Goal: Task Accomplishment & Management: Manage account settings

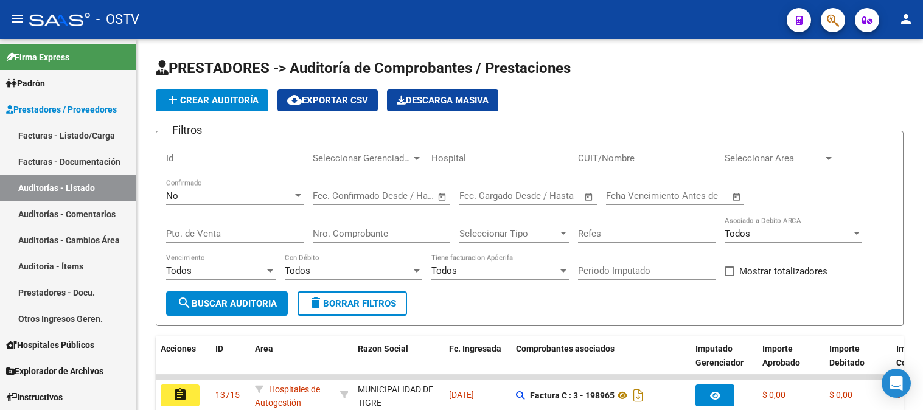
click at [32, 193] on link "Auditorías - Listado" at bounding box center [68, 188] width 136 height 26
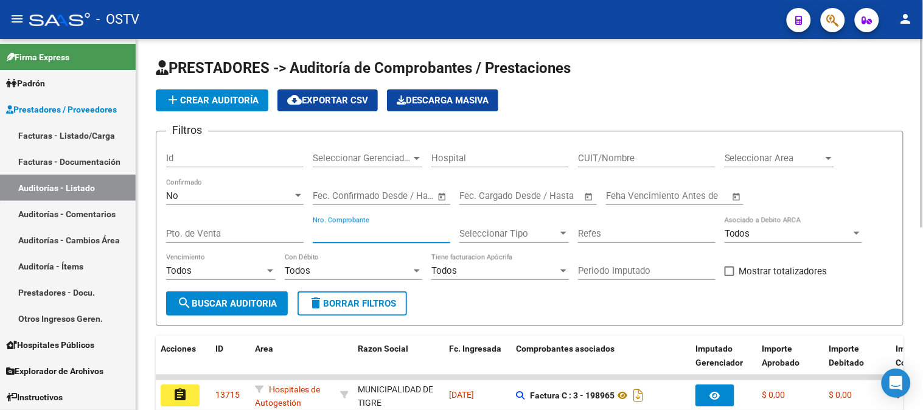
click at [399, 232] on input "Nro. Comprobante" at bounding box center [381, 233] width 137 height 11
paste input "120519"
click at [321, 238] on input "Nro. Comprobante" at bounding box center [381, 233] width 137 height 11
type input "20519"
click at [271, 191] on div "No" at bounding box center [229, 195] width 127 height 11
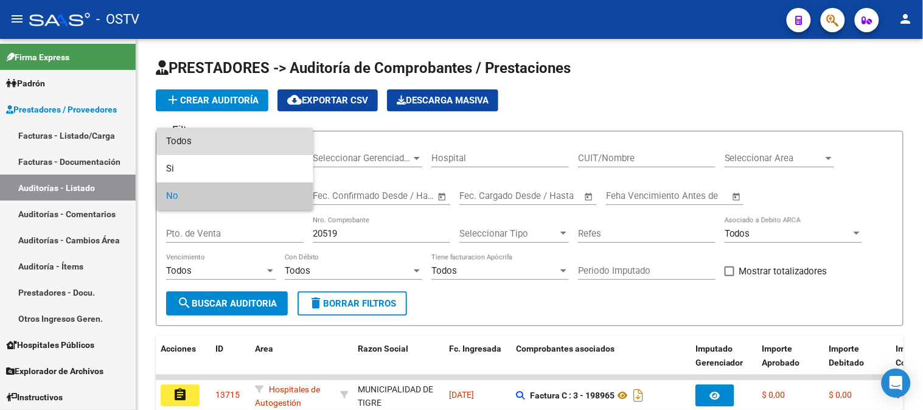
click at [257, 141] on span "Todos" at bounding box center [234, 141] width 137 height 27
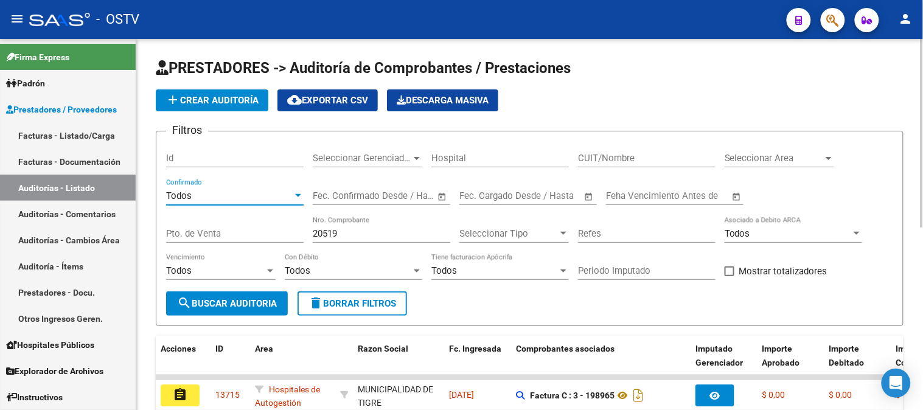
click at [198, 308] on span "search Buscar Auditoria" at bounding box center [227, 303] width 100 height 11
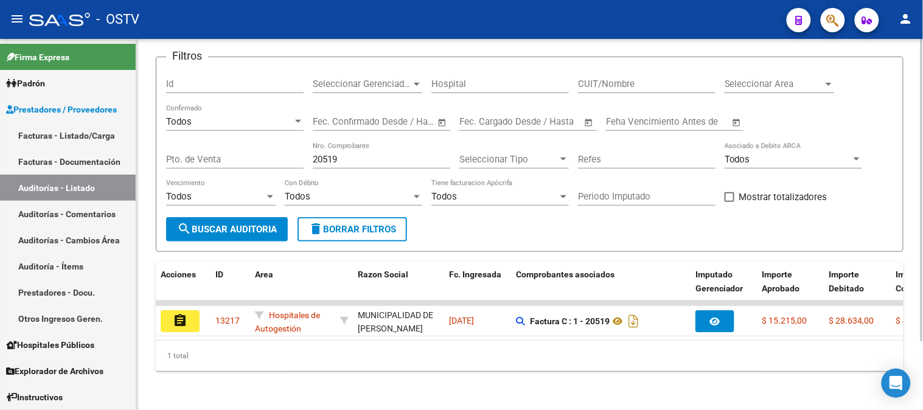
scroll to position [84, 0]
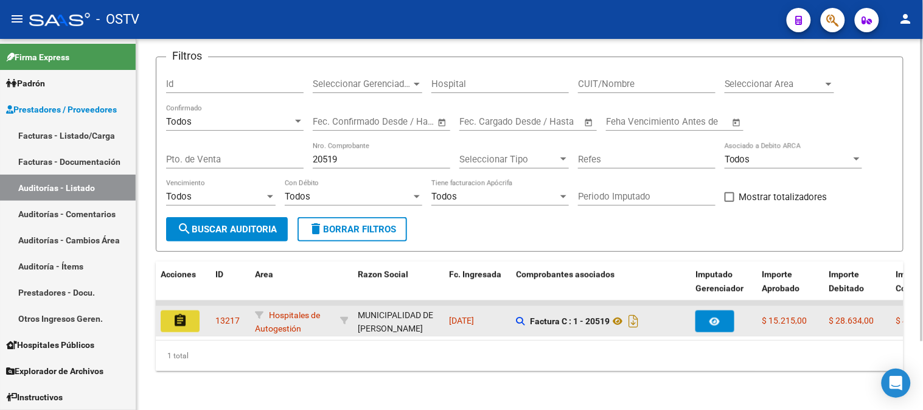
click at [186, 313] on mat-icon "assignment" at bounding box center [180, 320] width 15 height 15
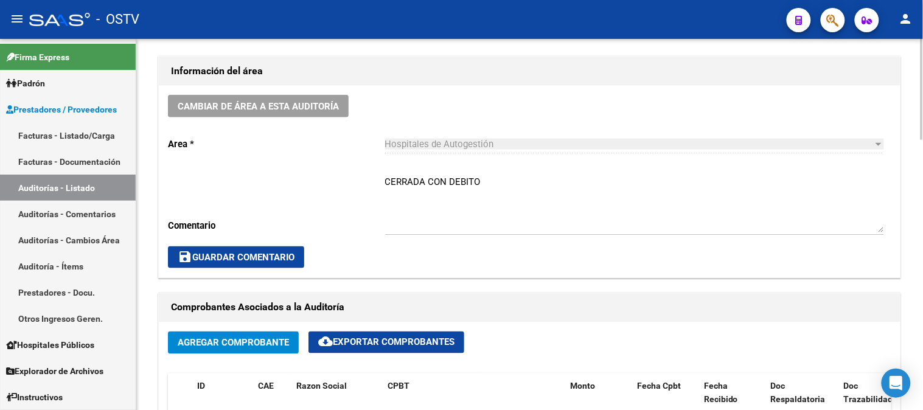
scroll to position [338, 0]
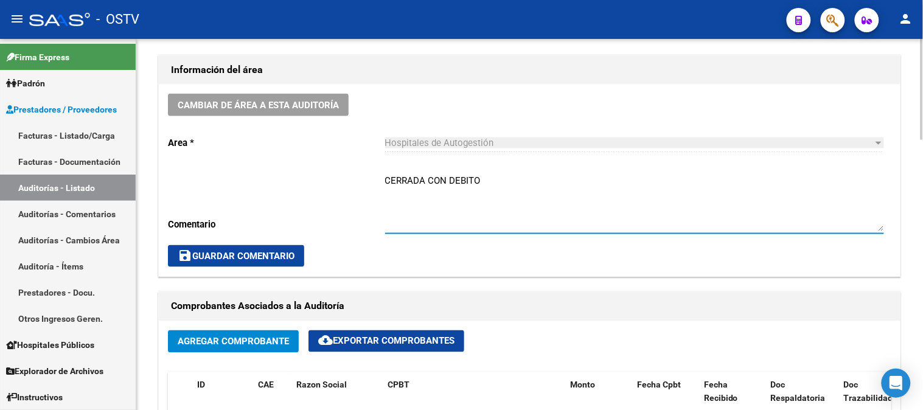
drag, startPoint x: 483, startPoint y: 181, endPoint x: 448, endPoint y: 176, distance: 35.6
click at [448, 176] on textarea "CERRADA CON DEBITO" at bounding box center [634, 202] width 499 height 57
type textarea "CERRADA CON NC"
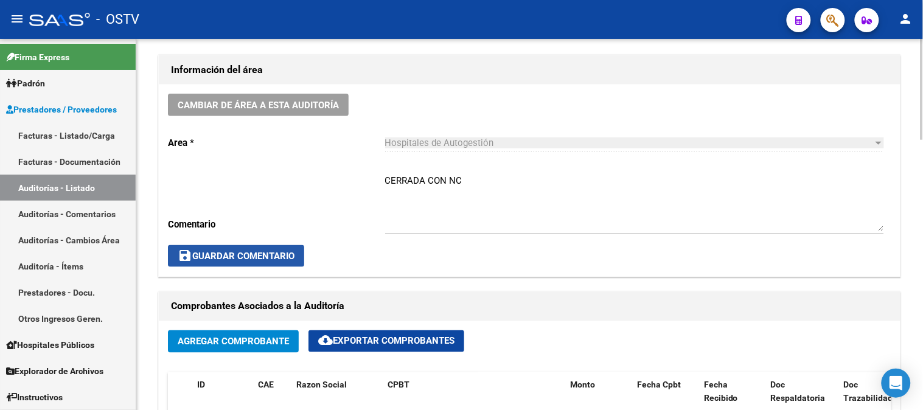
click at [252, 259] on span "save Guardar Comentario" at bounding box center [236, 256] width 117 height 11
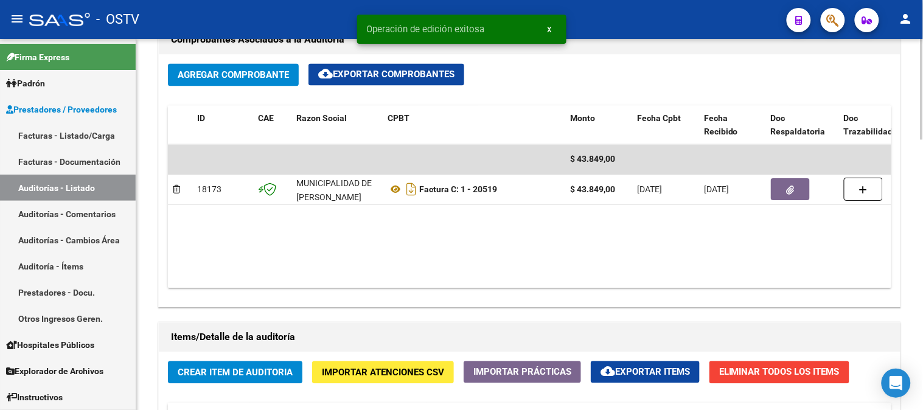
scroll to position [608, 0]
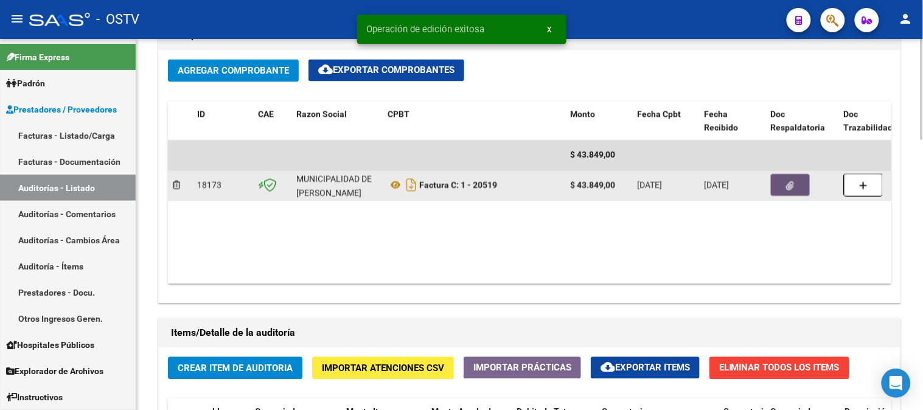
click at [793, 189] on icon "button" at bounding box center [791, 186] width 8 height 9
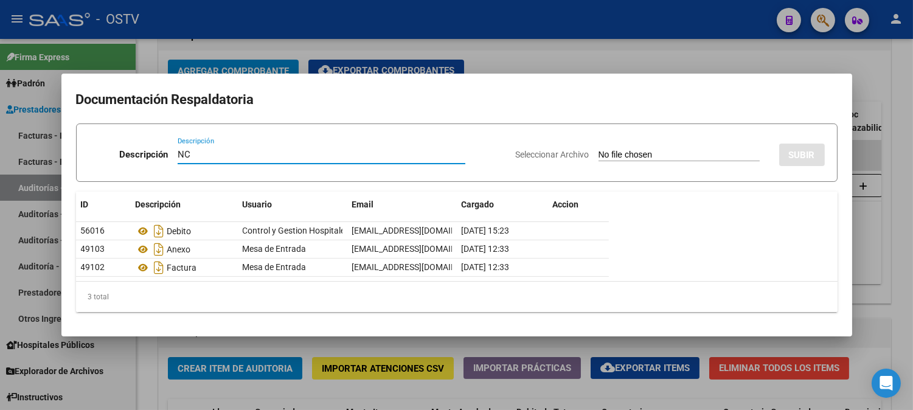
type input "NC"
click at [607, 148] on div "Seleccionar Archivo SUBIR" at bounding box center [670, 152] width 309 height 37
click at [606, 156] on input "Seleccionar Archivo" at bounding box center [679, 156] width 161 height 12
type input "C:\fakepath\1-20519.pdf"
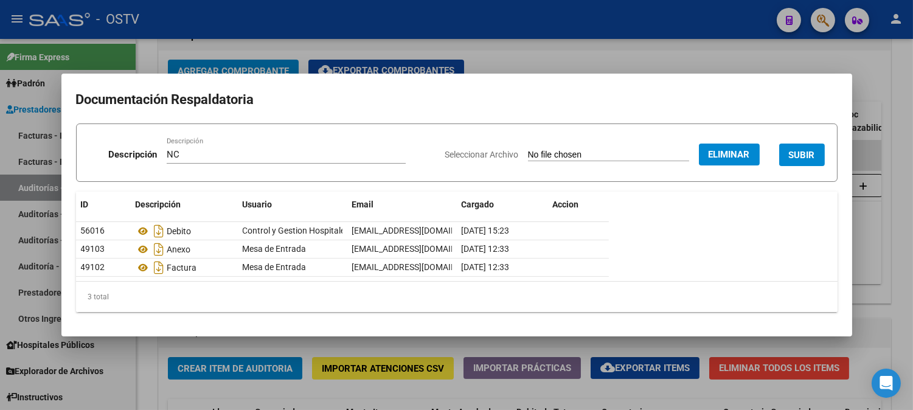
click at [799, 152] on span "SUBIR" at bounding box center [802, 155] width 26 height 11
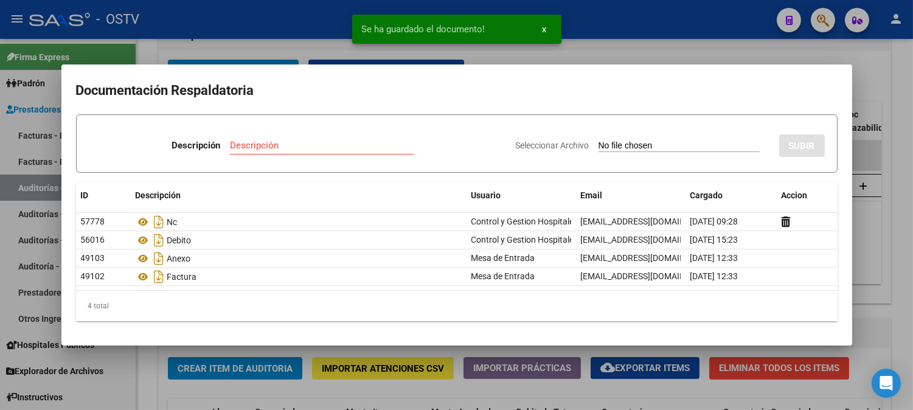
click at [880, 93] on div at bounding box center [456, 205] width 913 height 410
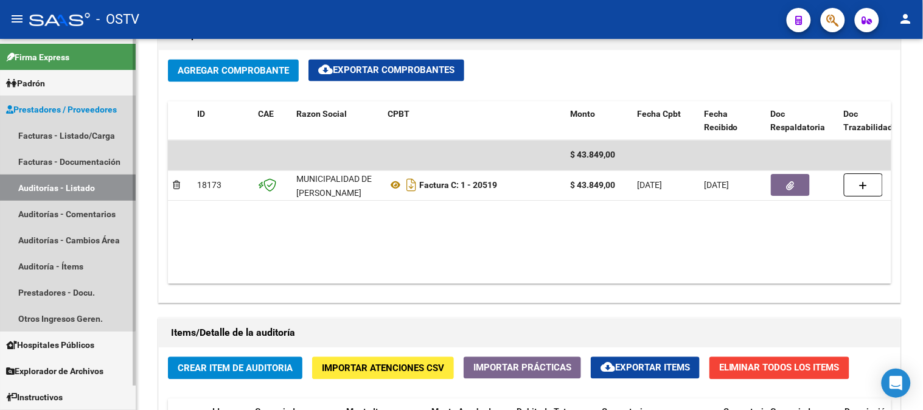
click at [49, 189] on link "Auditorías - Listado" at bounding box center [68, 188] width 136 height 26
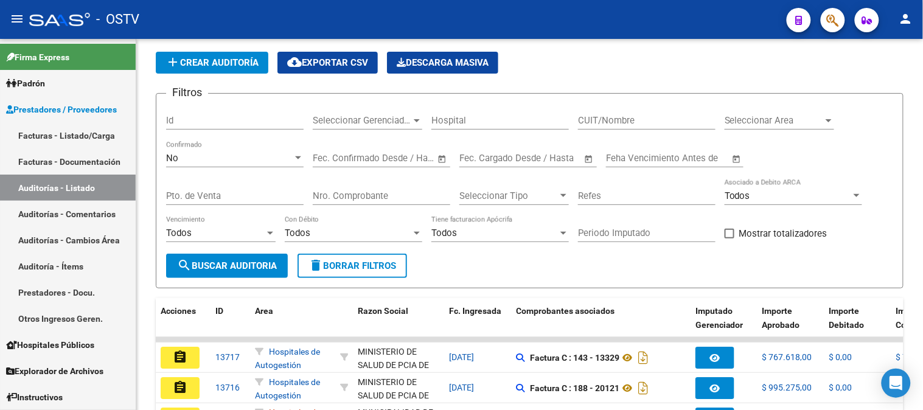
scroll to position [358, 0]
